Goal: Connect with others: Connect with others

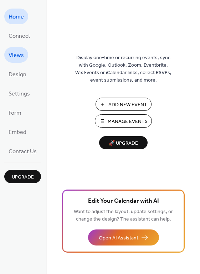
click at [21, 56] on span "Views" at bounding box center [16, 55] width 15 height 11
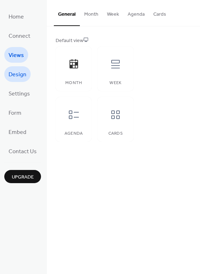
click at [23, 77] on span "Design" at bounding box center [18, 74] width 18 height 11
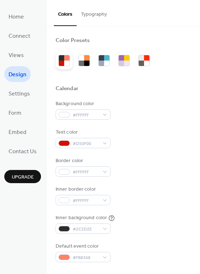
click at [71, 61] on div at bounding box center [64, 60] width 17 height 17
click at [68, 64] on div at bounding box center [66, 63] width 5 height 5
click at [126, 61] on div at bounding box center [126, 63] width 5 height 5
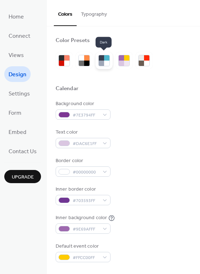
click at [96, 62] on div at bounding box center [103, 60] width 17 height 17
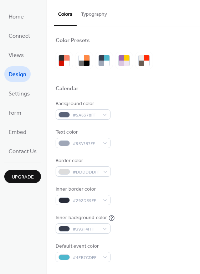
click at [74, 60] on div at bounding box center [104, 60] width 97 height 17
click at [84, 60] on div at bounding box center [83, 60] width 11 height 11
click at [84, 61] on div at bounding box center [86, 63] width 5 height 5
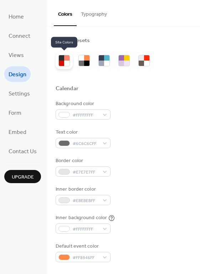
click at [68, 61] on div at bounding box center [63, 60] width 11 height 11
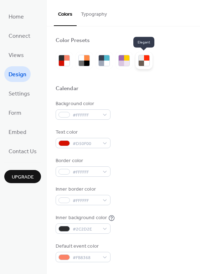
click at [147, 63] on div at bounding box center [146, 63] width 5 height 5
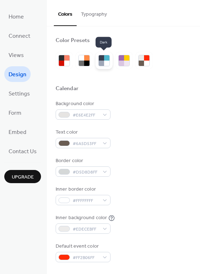
click at [102, 62] on div at bounding box center [101, 63] width 5 height 5
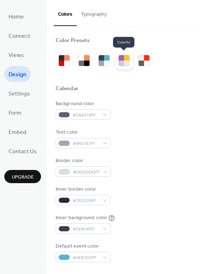
click at [130, 65] on div at bounding box center [123, 60] width 17 height 17
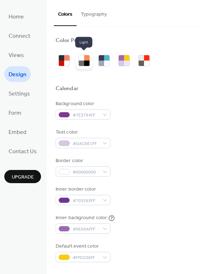
click at [85, 65] on div at bounding box center [86, 63] width 5 height 5
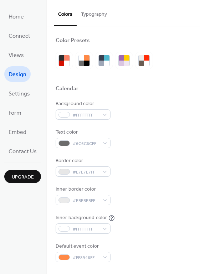
scroll to position [231, 0]
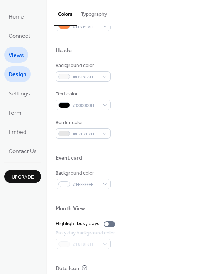
click at [18, 56] on span "Views" at bounding box center [16, 55] width 15 height 11
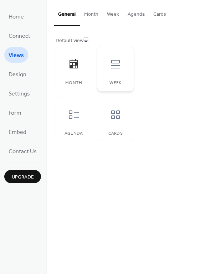
click at [123, 69] on div at bounding box center [115, 63] width 21 height 21
click at [15, 36] on span "Connect" at bounding box center [20, 36] width 22 height 11
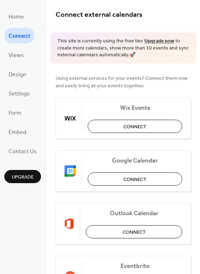
scroll to position [152, 0]
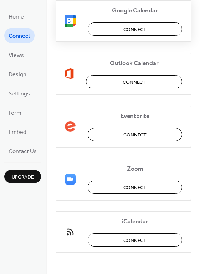
click at [146, 26] on button "Connect" at bounding box center [135, 28] width 94 height 13
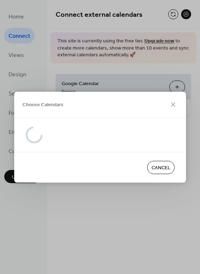
scroll to position [0, 0]
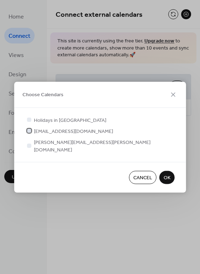
click at [28, 133] on div at bounding box center [29, 130] width 4 height 4
click at [161, 171] on button "OK" at bounding box center [166, 176] width 15 height 13
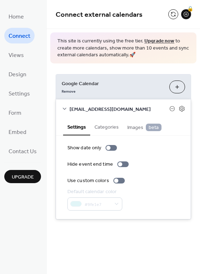
click at [120, 249] on div "Connect external calendars 🔒 This site is currently using the free tier. Upgrad…" at bounding box center [123, 137] width 153 height 274
